Goal: Check status: Check status

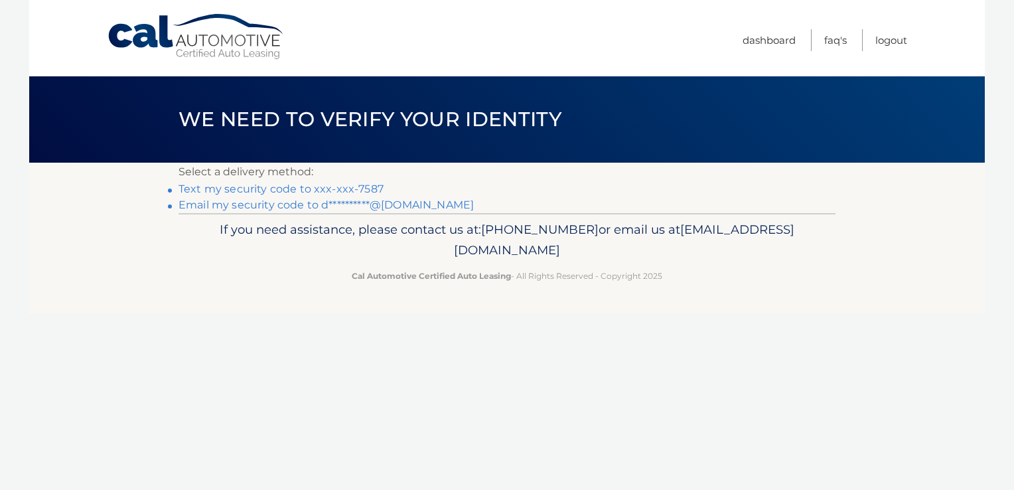
click at [373, 188] on link "Text my security code to xxx-xxx-7587" at bounding box center [281, 188] width 205 height 13
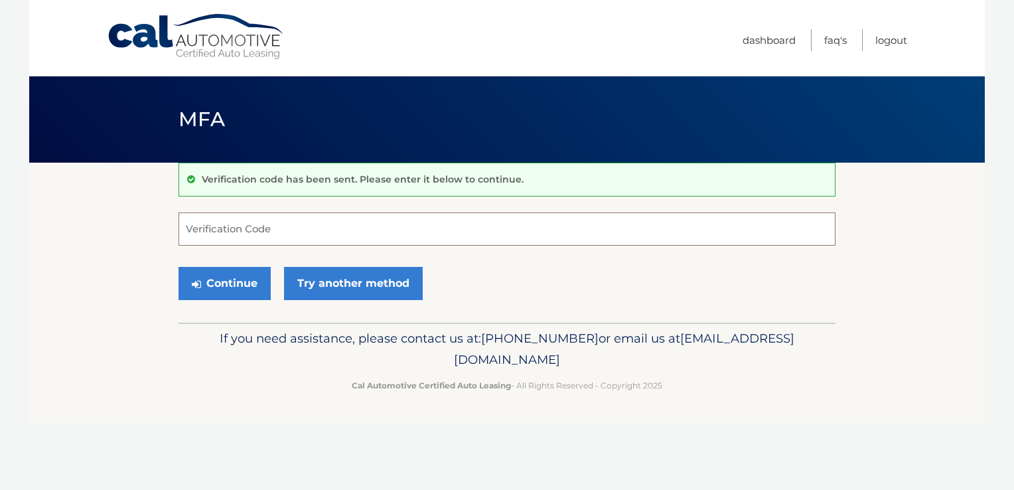
click at [264, 228] on input "Verification Code" at bounding box center [507, 228] width 657 height 33
click at [257, 216] on input "Verification Code" at bounding box center [507, 228] width 657 height 33
type input "198266"
click at [179, 267] on button "Continue" at bounding box center [225, 283] width 92 height 33
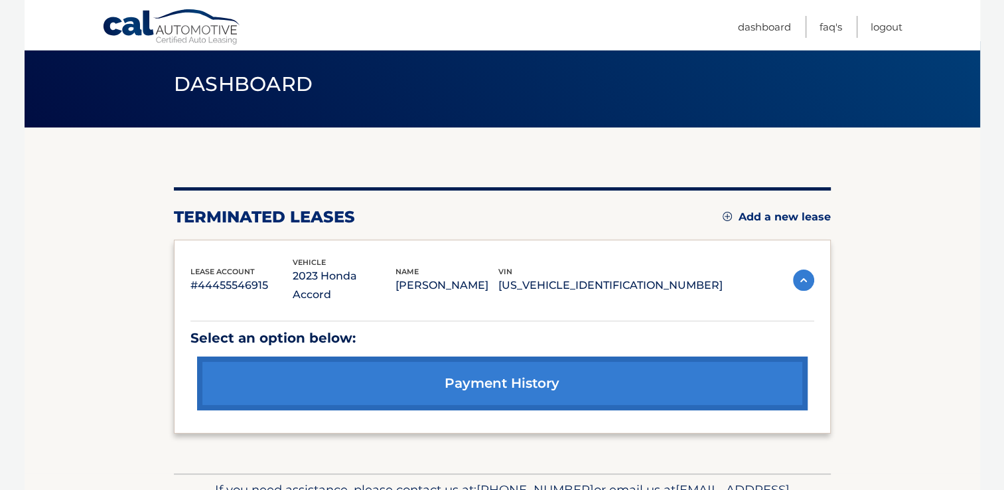
scroll to position [66, 0]
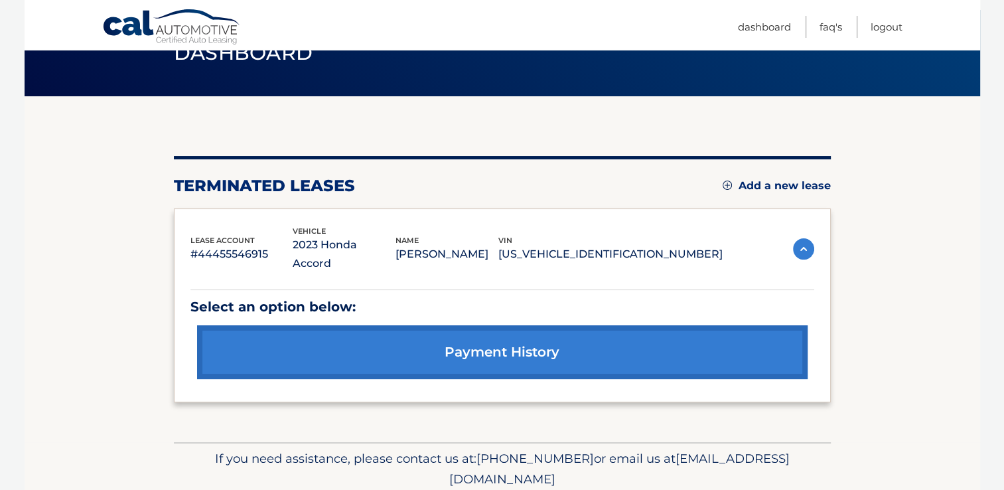
click at [490, 333] on link "payment history" at bounding box center [502, 352] width 611 height 54
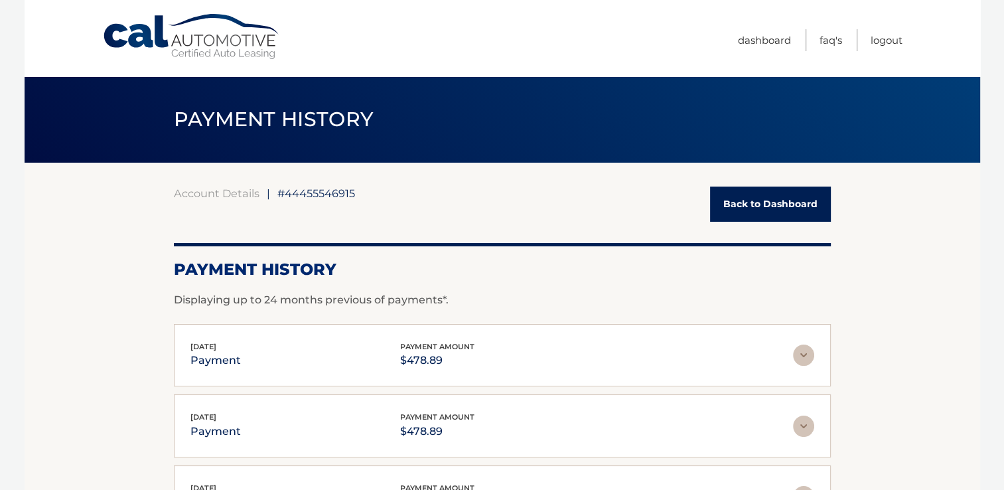
click at [771, 210] on link "Back to Dashboard" at bounding box center [770, 203] width 121 height 35
